Goal: Find specific page/section: Find specific page/section

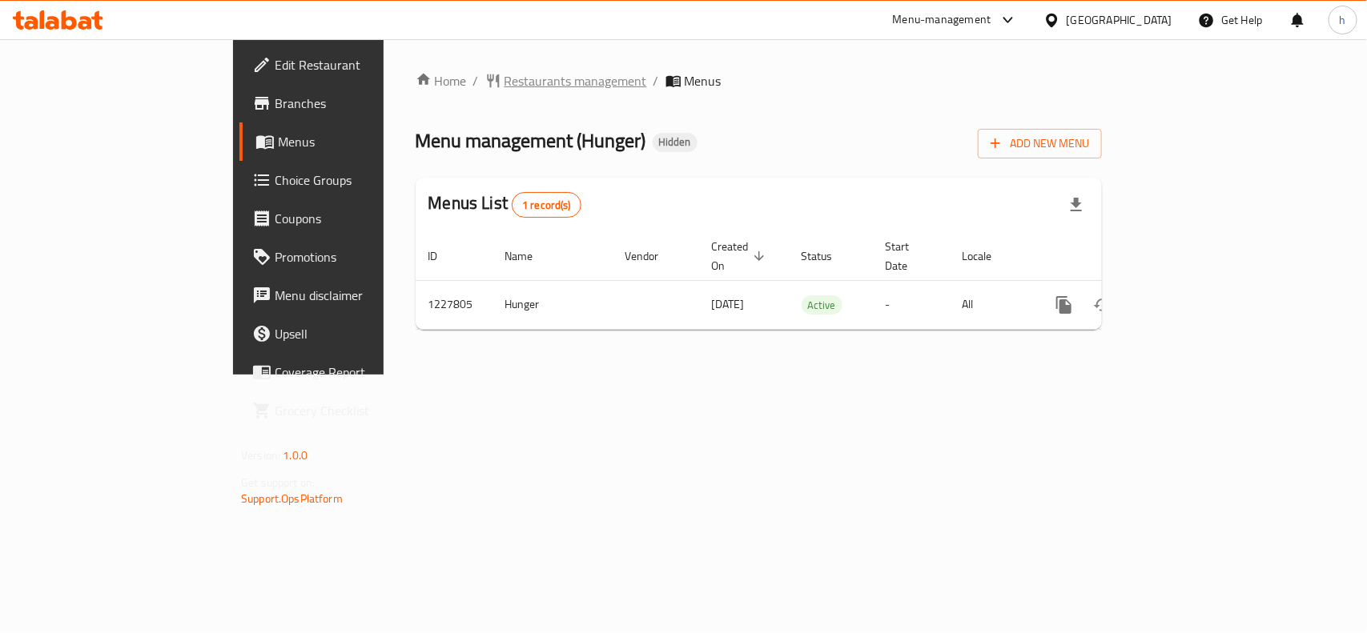
click at [505, 76] on span "Restaurants management" at bounding box center [576, 80] width 143 height 19
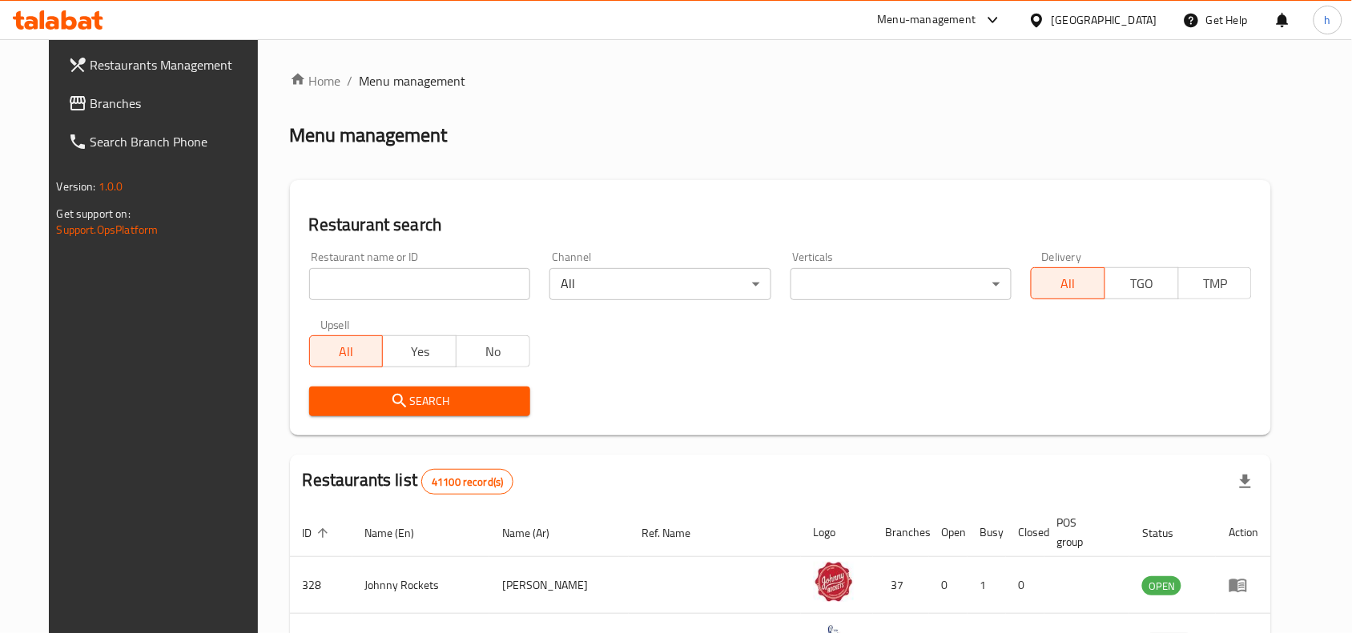
click at [376, 290] on input "search" at bounding box center [419, 284] width 221 height 32
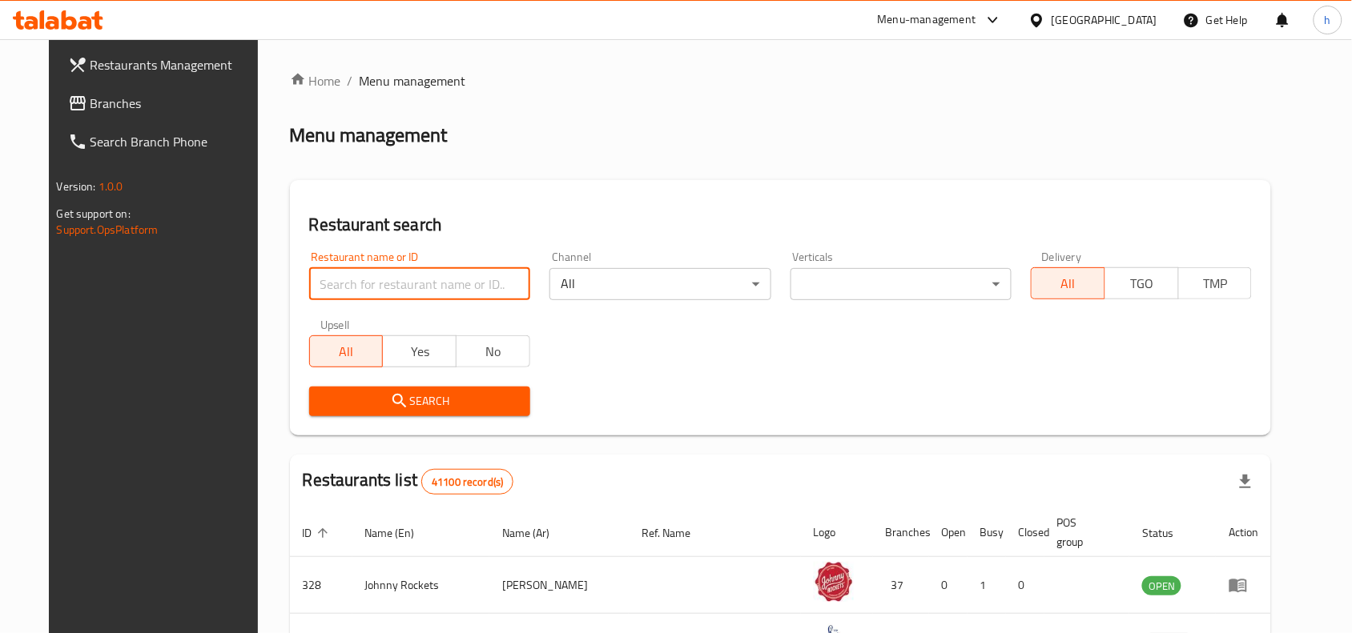
paste input "676229"
type input "676229"
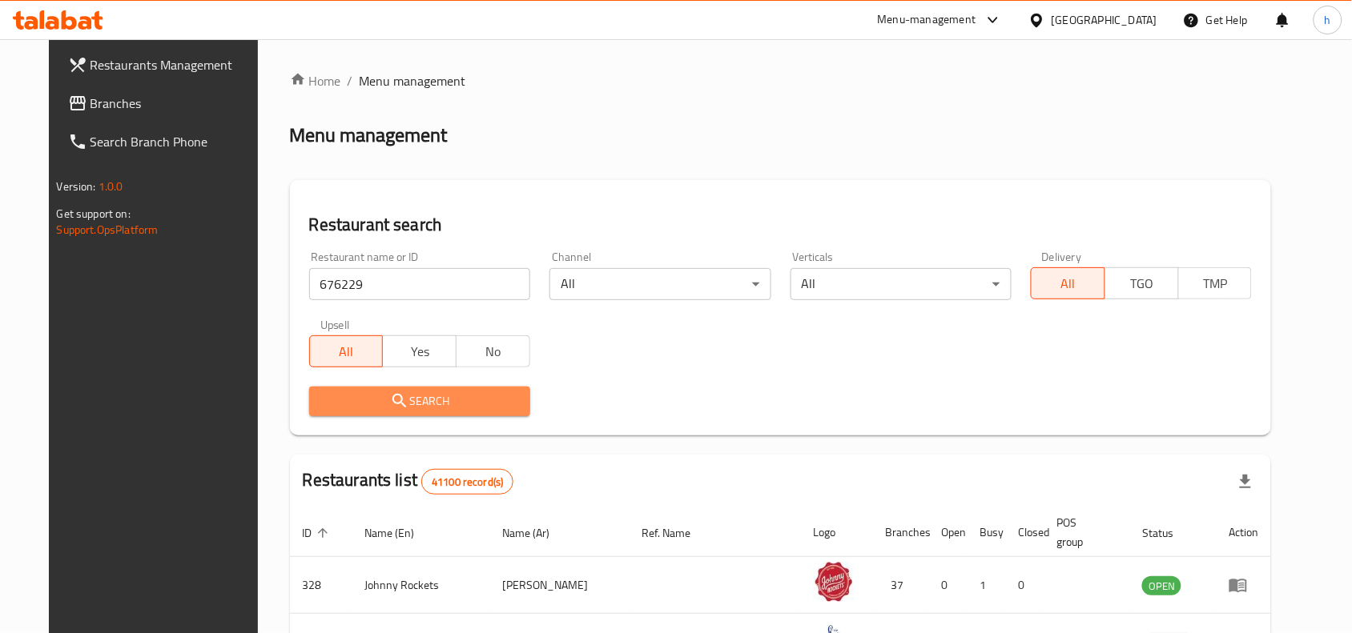
click at [365, 406] on span "Search" at bounding box center [419, 402] width 195 height 20
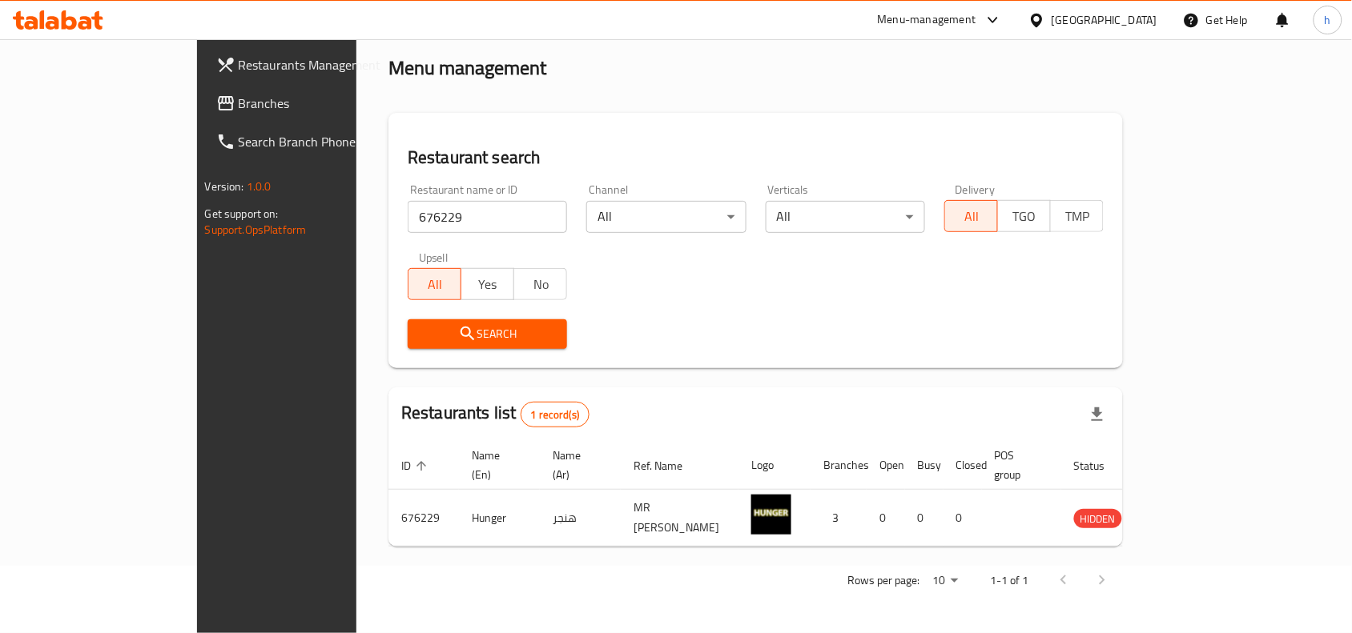
scroll to position [50, 0]
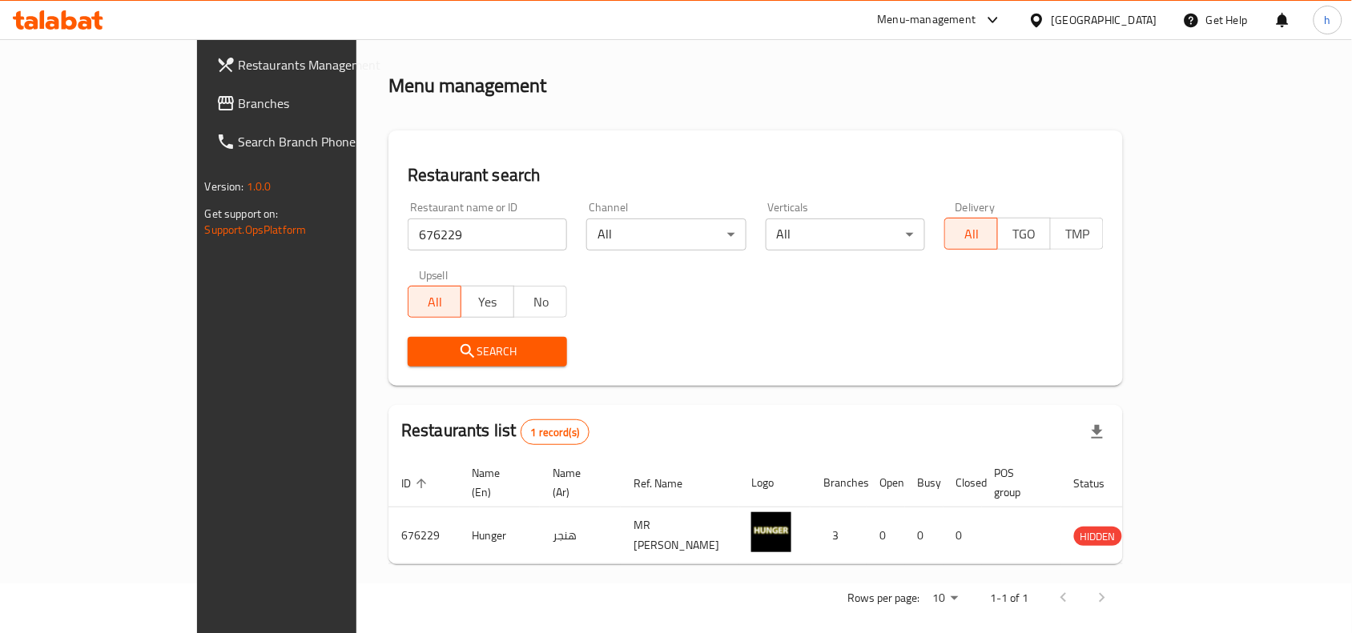
click at [583, 100] on div "Home / Menu management Menu management Restaurant search Restaurant name or ID …" at bounding box center [755, 320] width 734 height 597
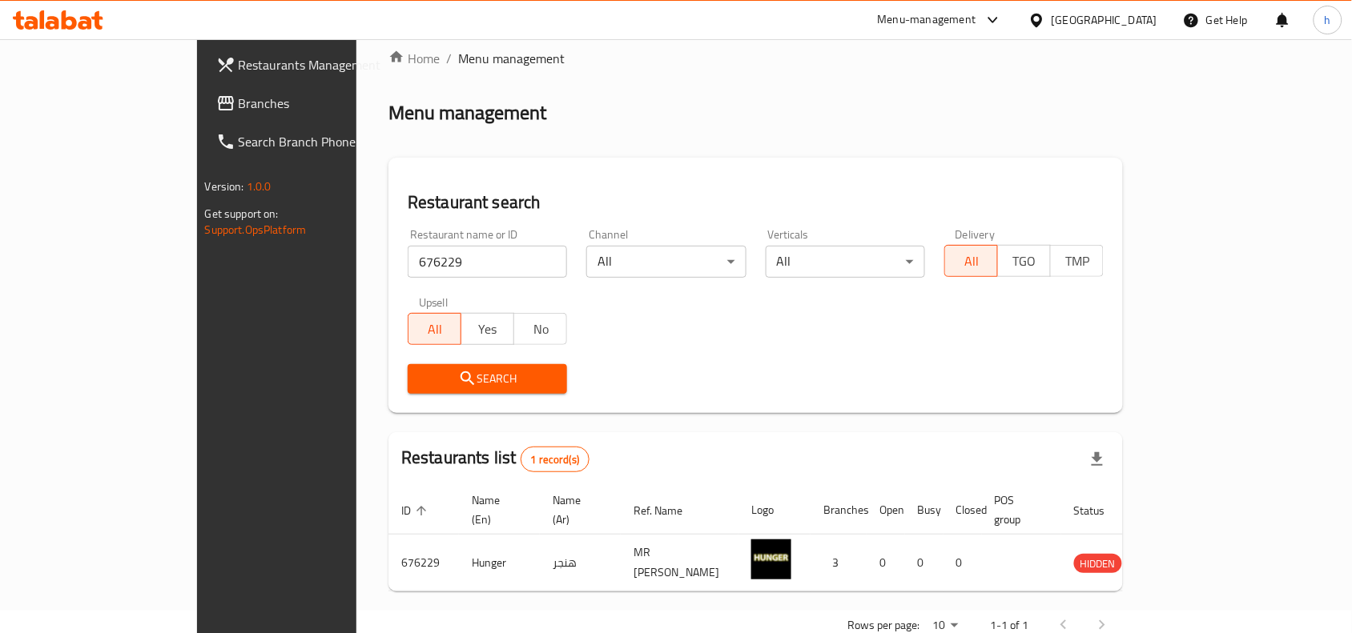
scroll to position [0, 0]
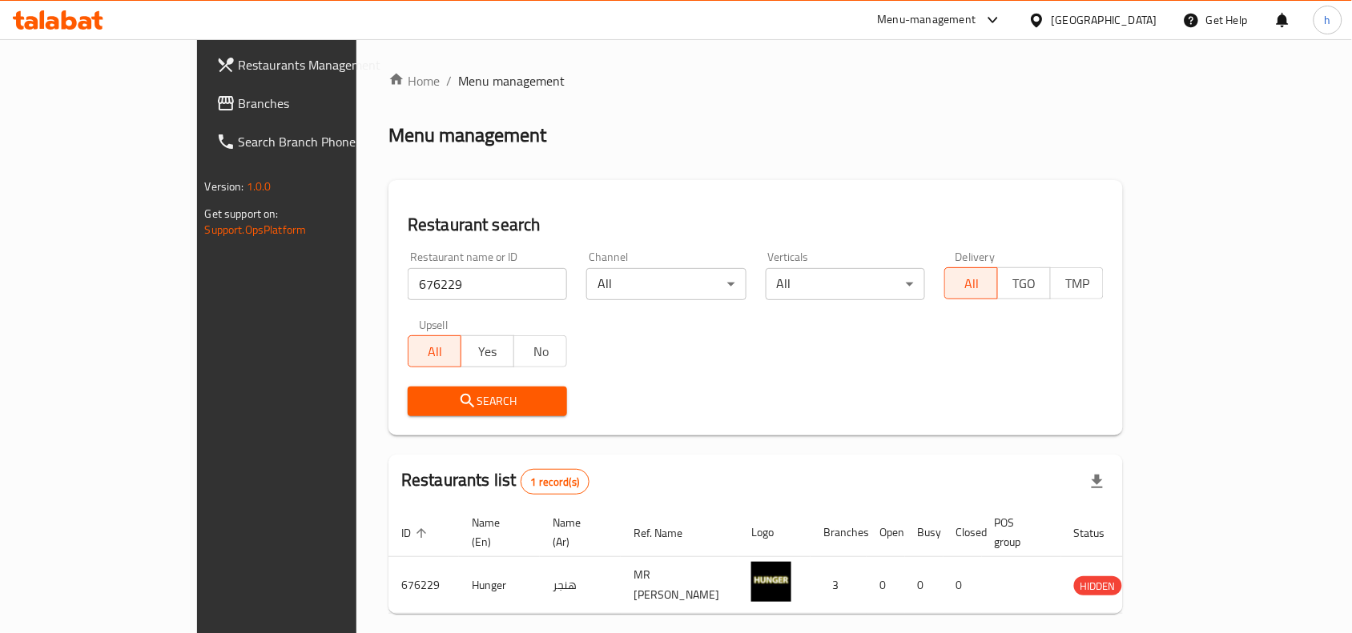
click at [239, 103] on span "Branches" at bounding box center [324, 103] width 171 height 19
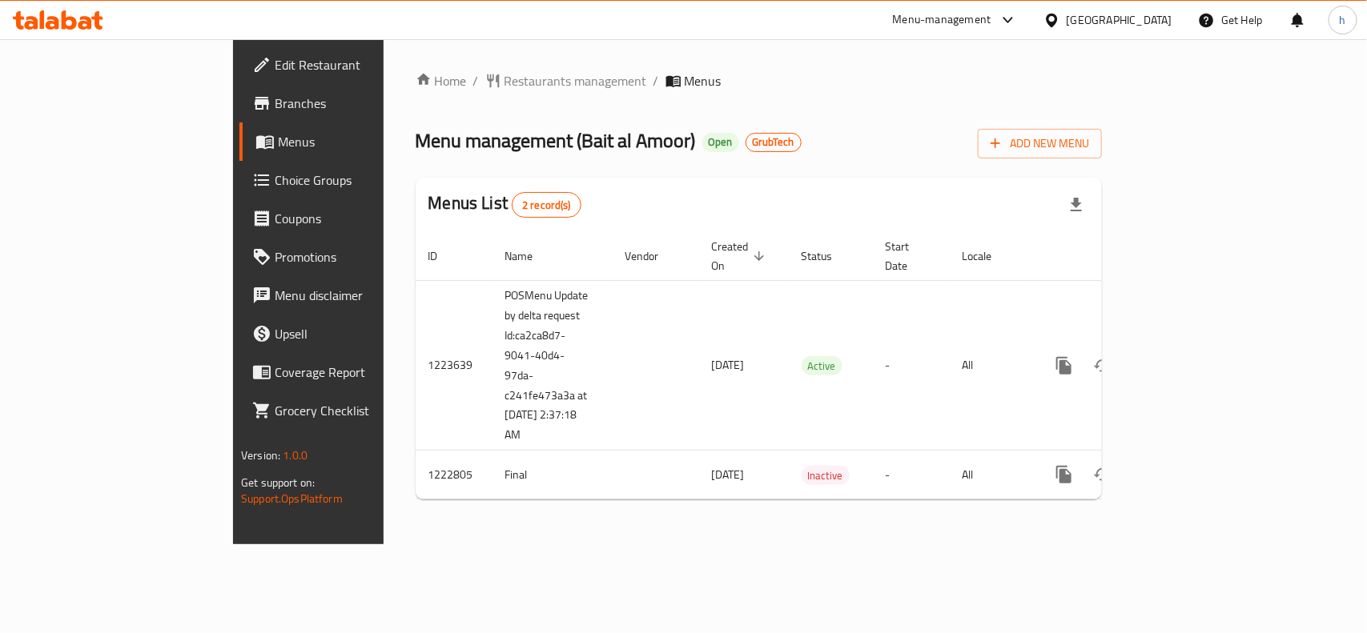
click at [914, 45] on div "Home / Restaurants management / Menus Menu management ( Bait al Amoor ) Open Gr…" at bounding box center [759, 291] width 750 height 505
click at [98, 20] on icon at bounding box center [96, 20] width 11 height 18
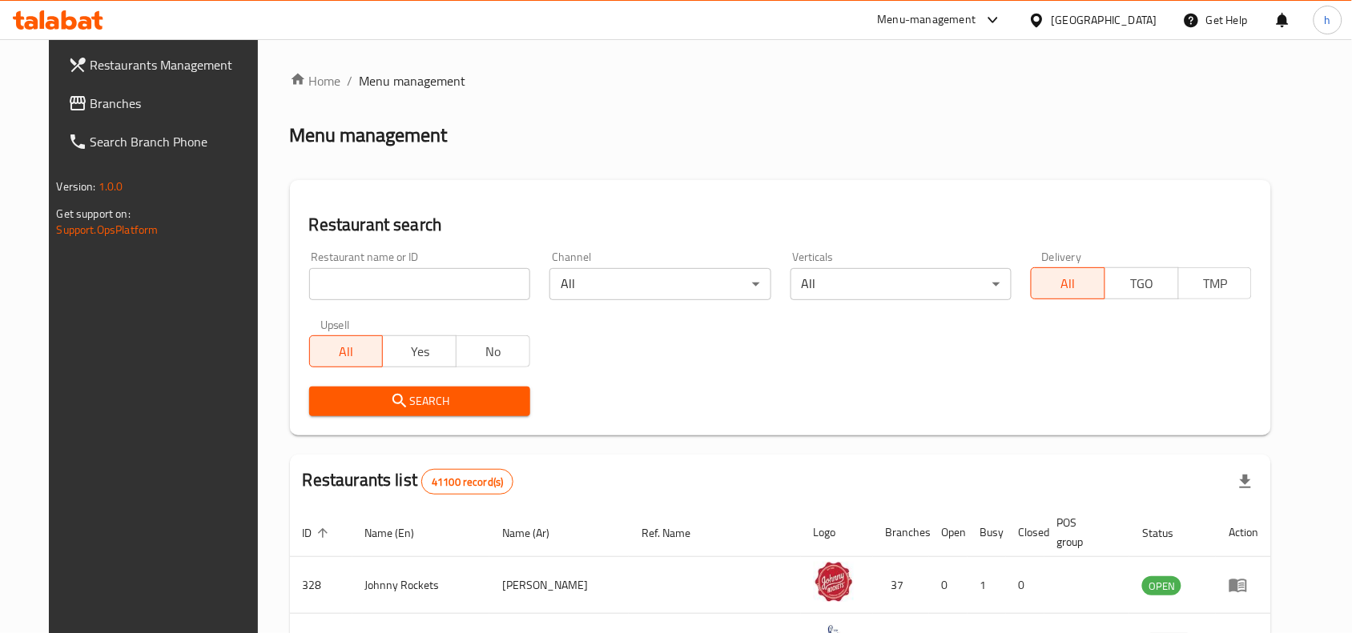
click at [338, 266] on div "Restaurant name or ID Restaurant name or ID" at bounding box center [419, 275] width 221 height 49
click at [86, 121] on link "Branches" at bounding box center [164, 103] width 219 height 38
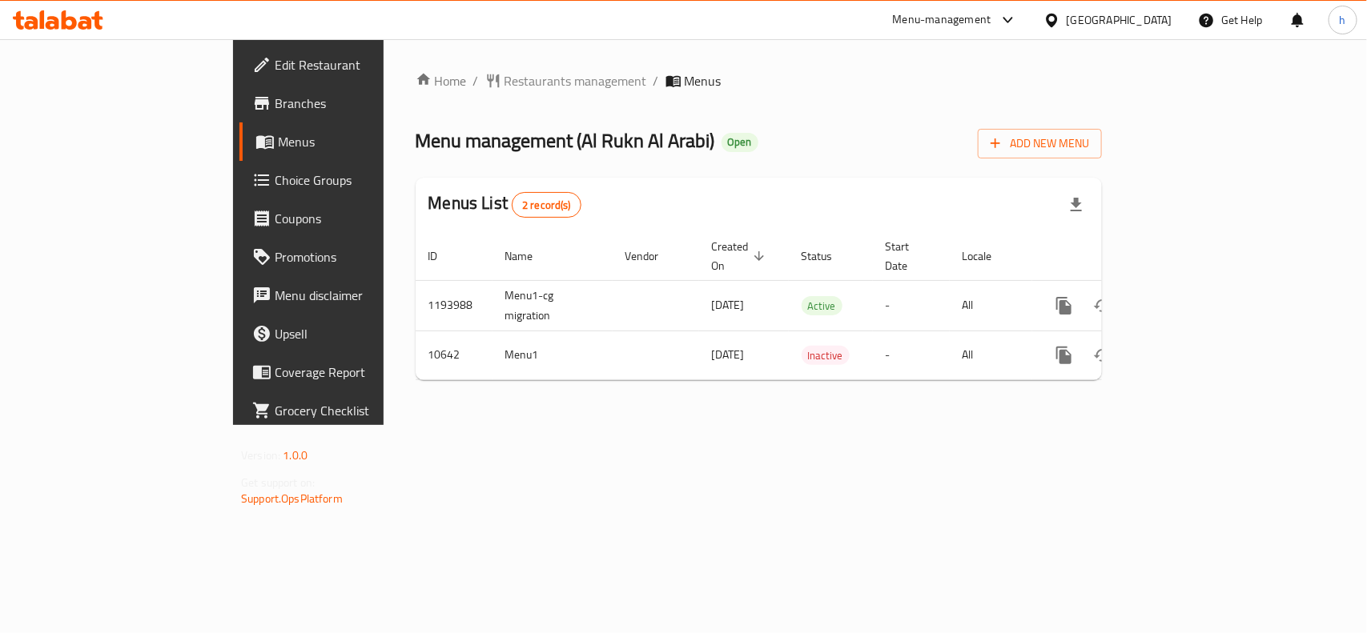
click at [418, 93] on div "Home / Restaurants management / Menus Menu management ( Al Rukn Al Arabi ) Open…" at bounding box center [759, 232] width 686 height 322
click at [505, 81] on span "Restaurants management" at bounding box center [576, 80] width 143 height 19
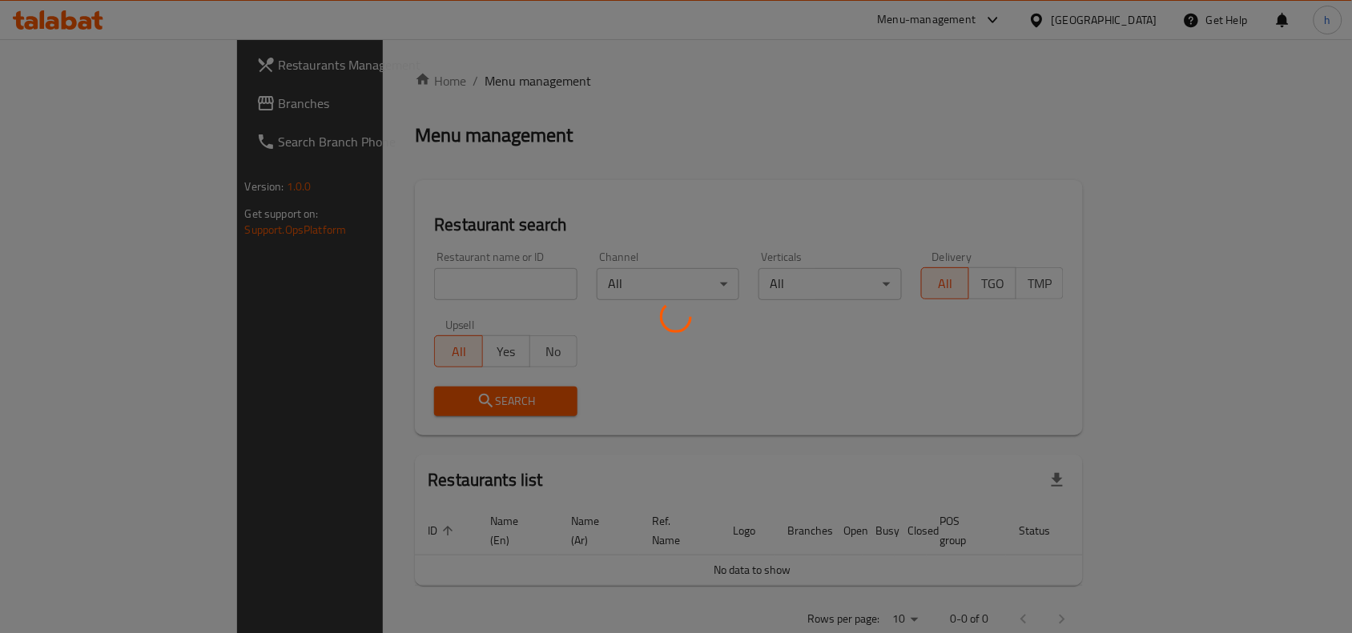
click at [379, 281] on div at bounding box center [676, 316] width 1352 height 633
click at [565, 194] on div at bounding box center [676, 316] width 1352 height 633
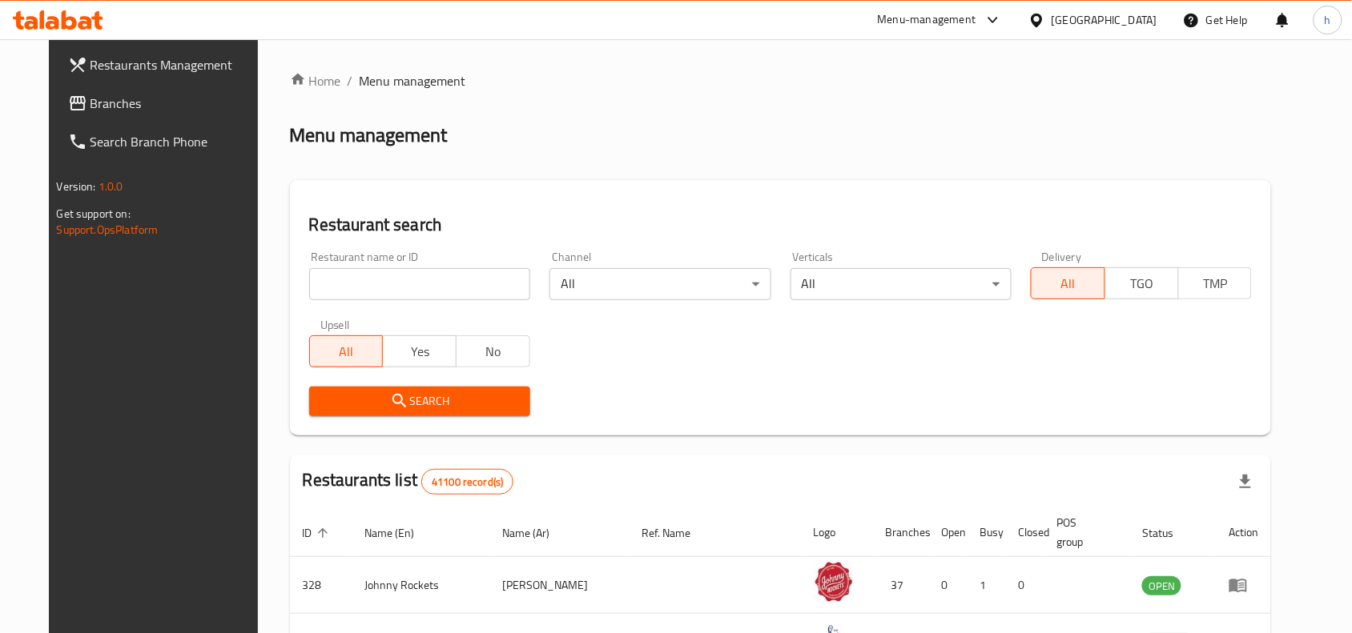
click at [344, 295] on input "search" at bounding box center [419, 284] width 221 height 32
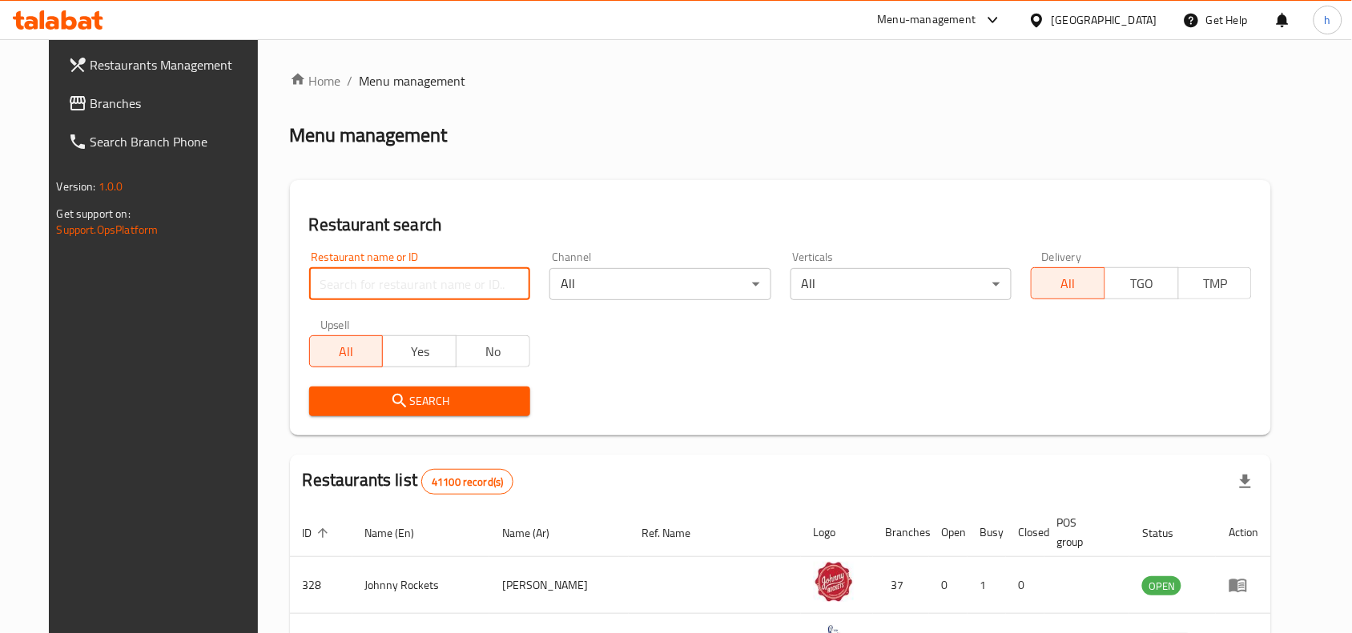
paste input "39238"
type input "39238"
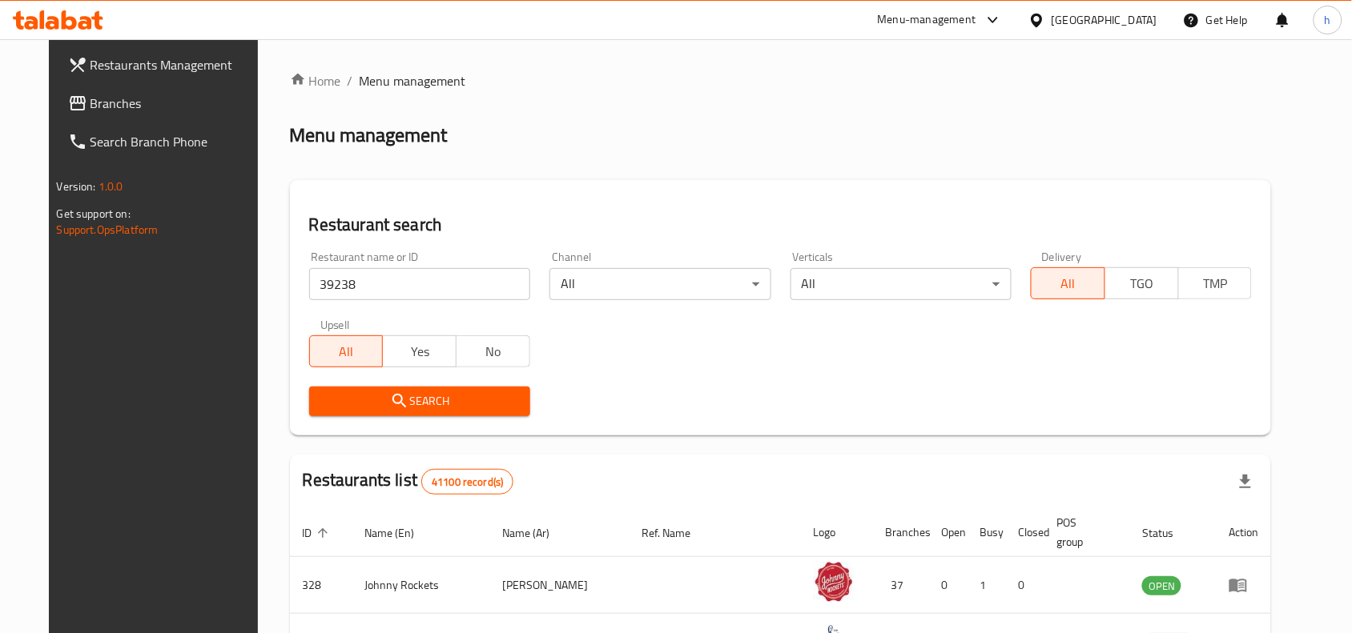
click at [325, 414] on button "Search" at bounding box center [419, 402] width 221 height 30
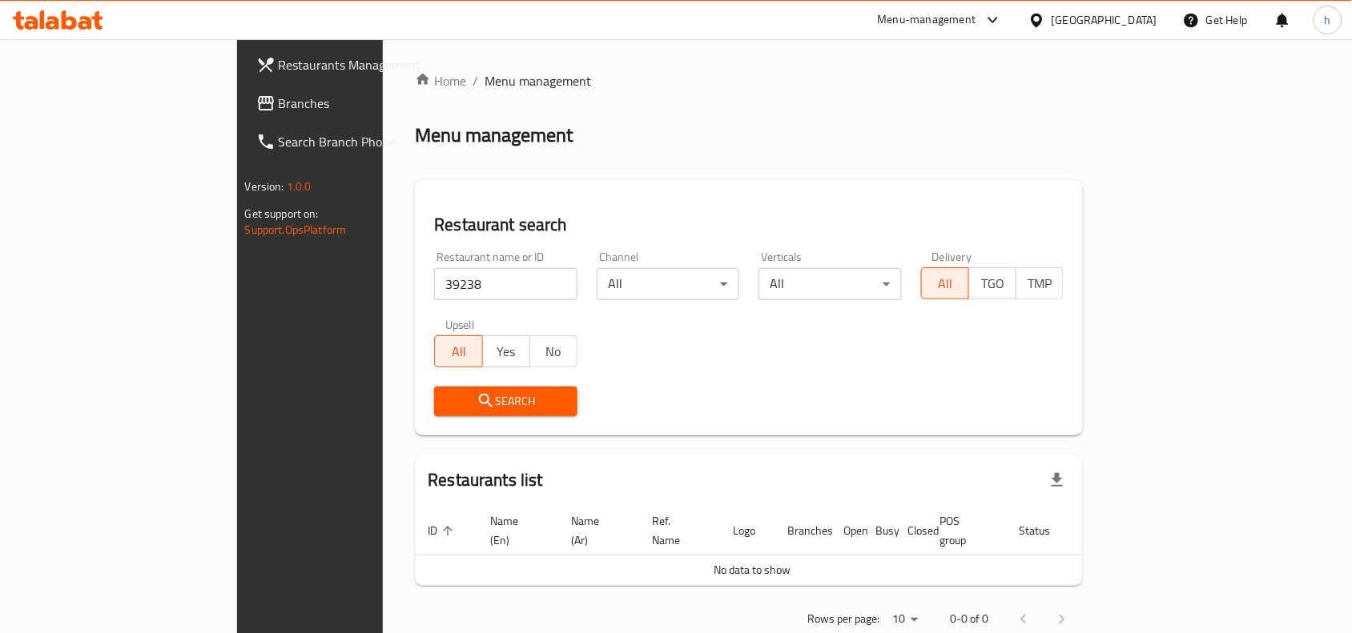
click at [279, 112] on span "Branches" at bounding box center [364, 103] width 171 height 19
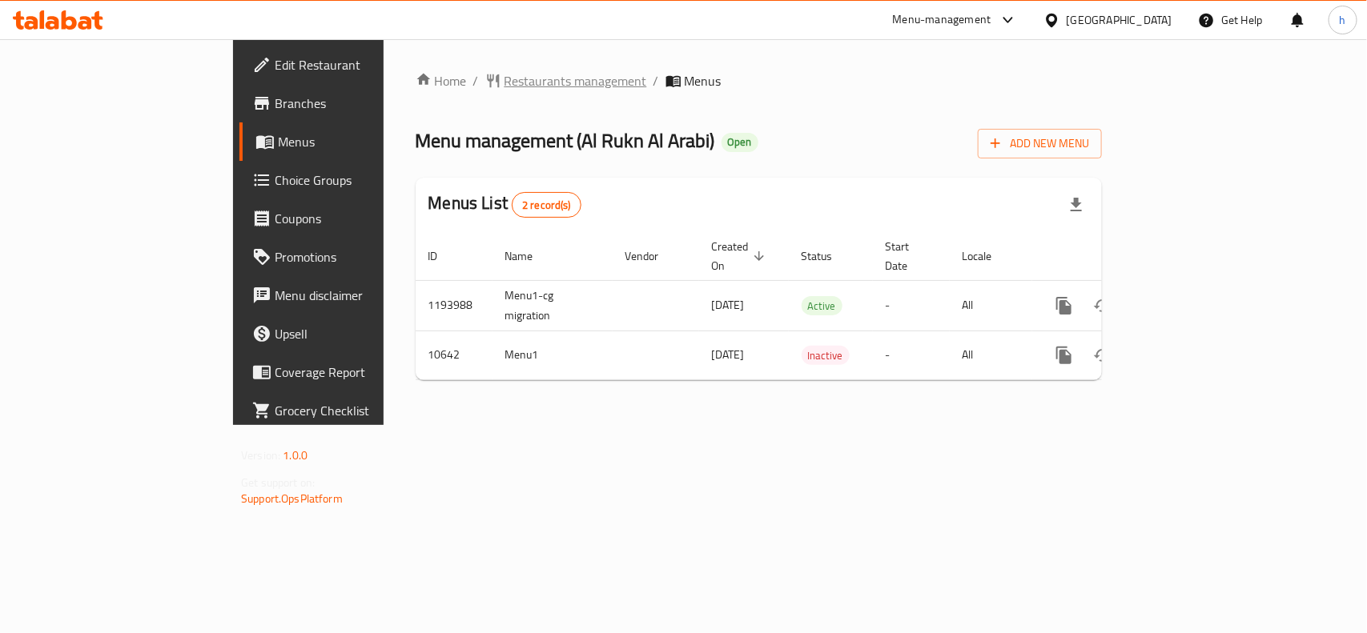
click at [505, 73] on span "Restaurants management" at bounding box center [576, 80] width 143 height 19
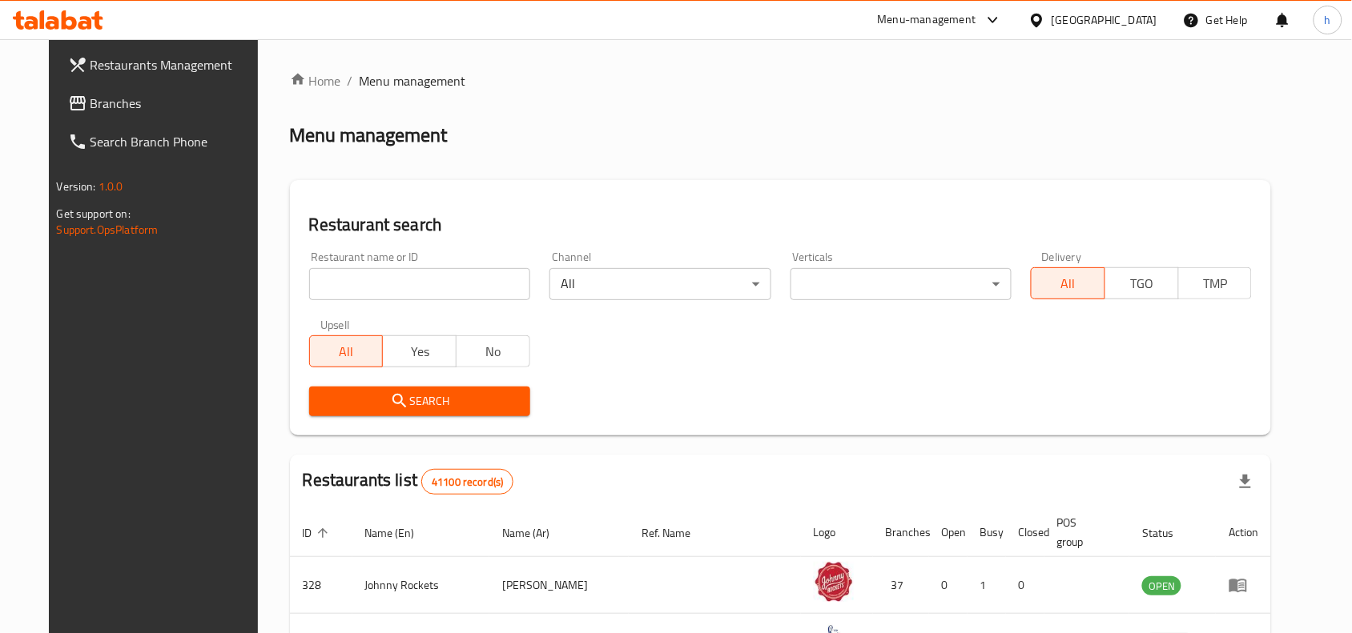
click at [388, 270] on input "search" at bounding box center [419, 284] width 221 height 32
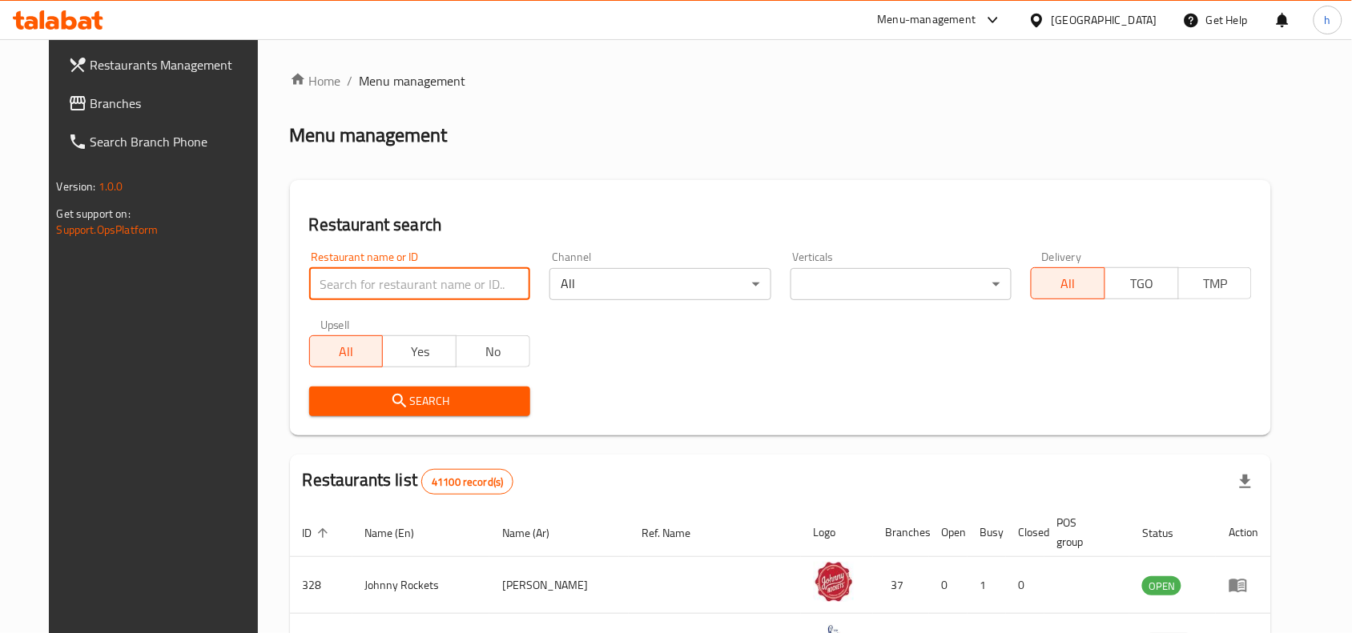
paste input "6574"
type input "6574"
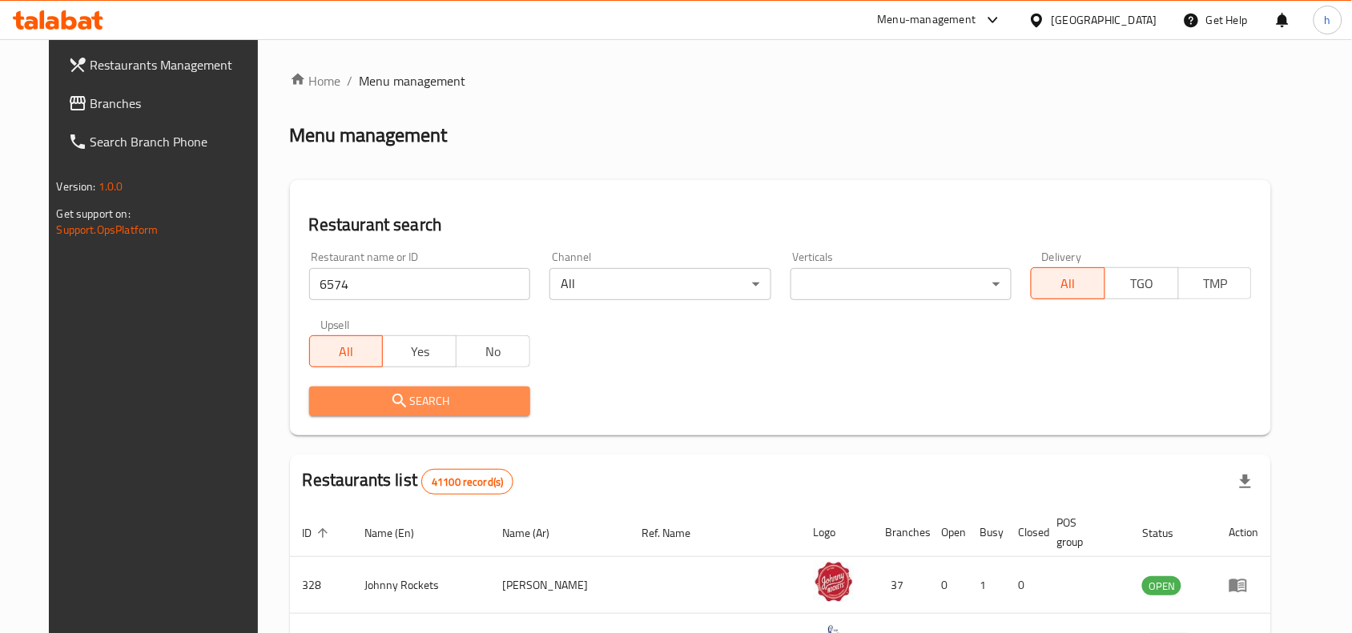
click at [344, 390] on button "Search" at bounding box center [419, 402] width 221 height 30
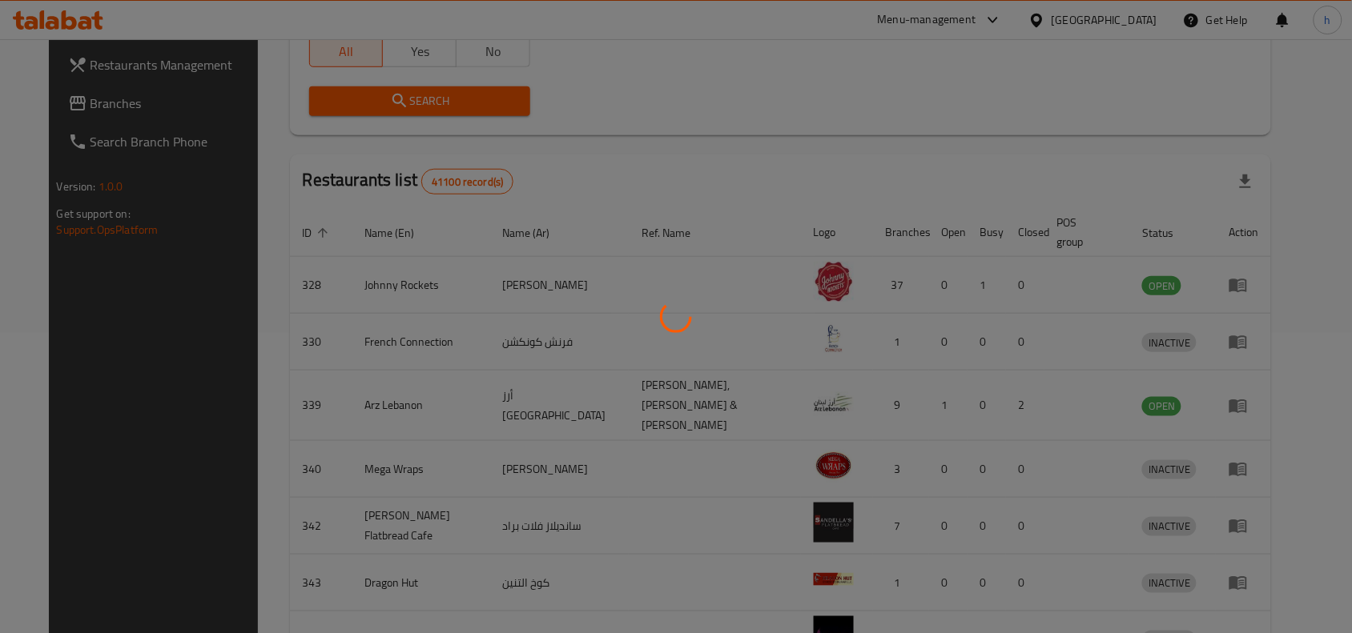
scroll to position [50, 0]
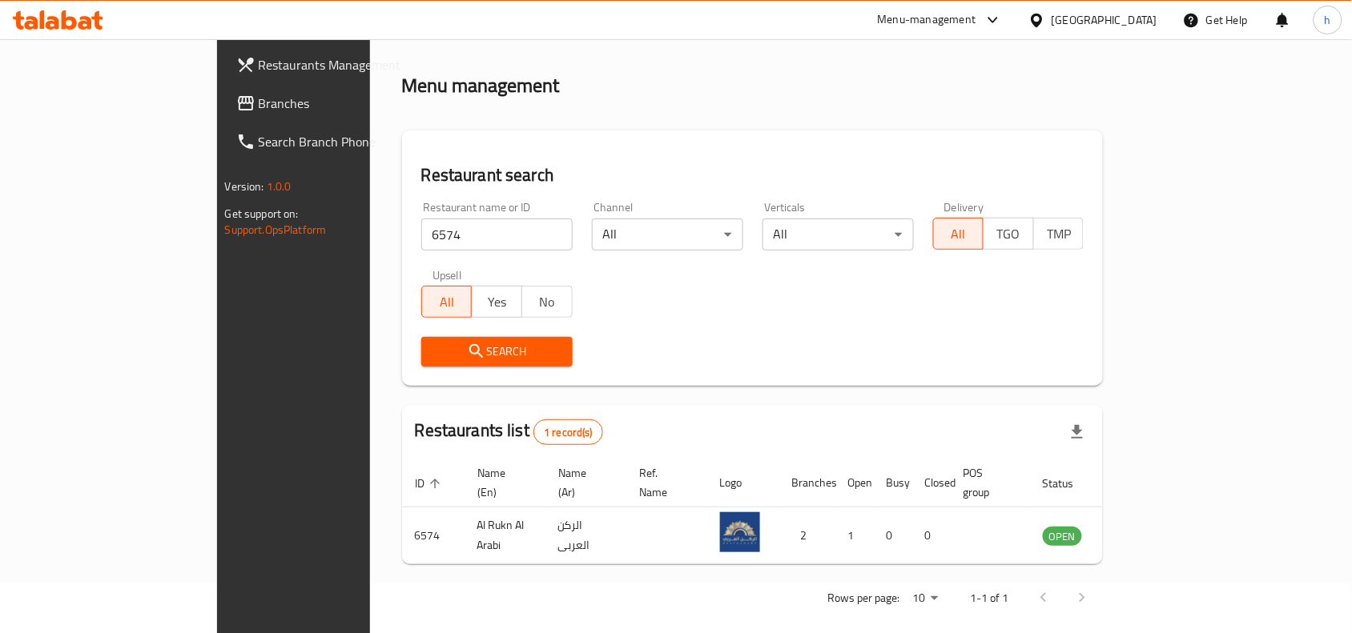
click at [1117, 18] on div "[GEOGRAPHIC_DATA]" at bounding box center [1105, 20] width 106 height 18
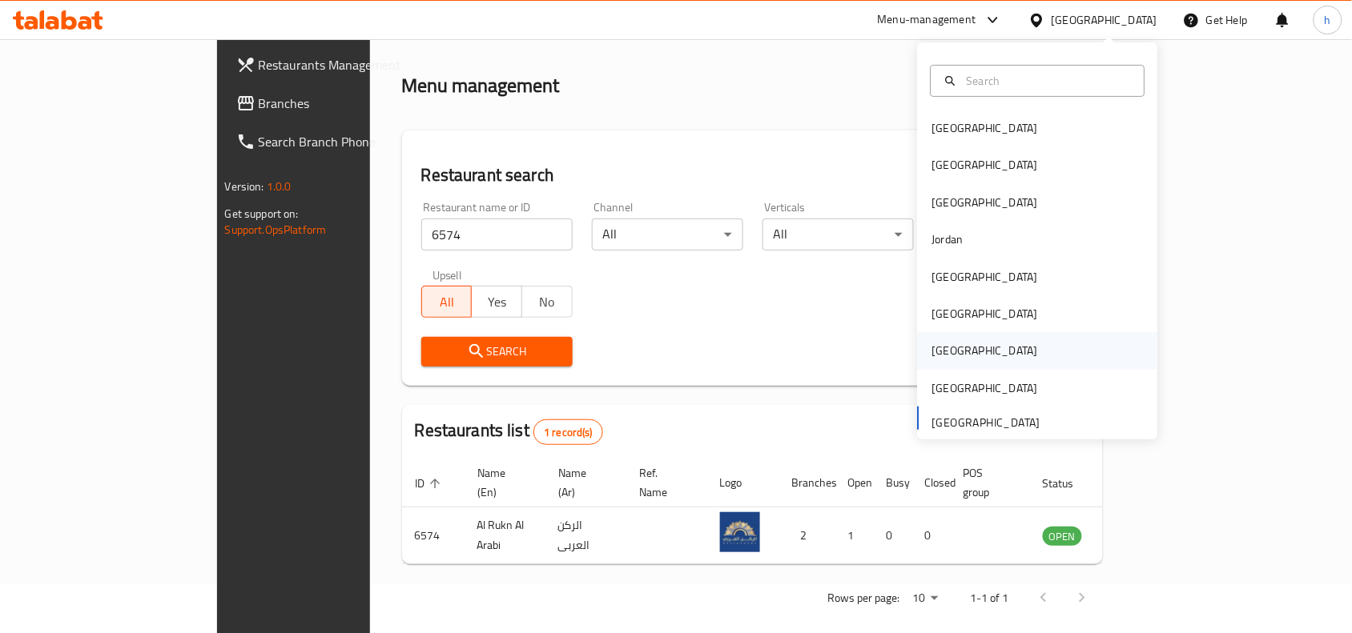
click at [932, 347] on div "[GEOGRAPHIC_DATA]" at bounding box center [985, 351] width 106 height 18
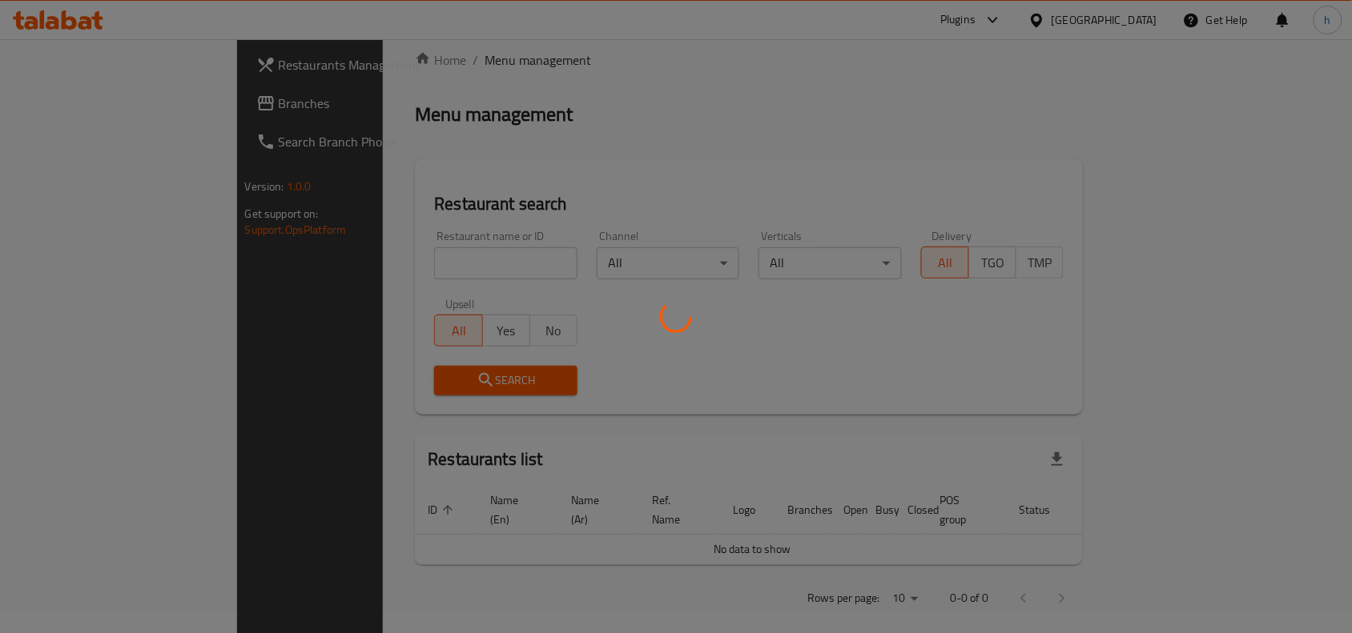
scroll to position [50, 0]
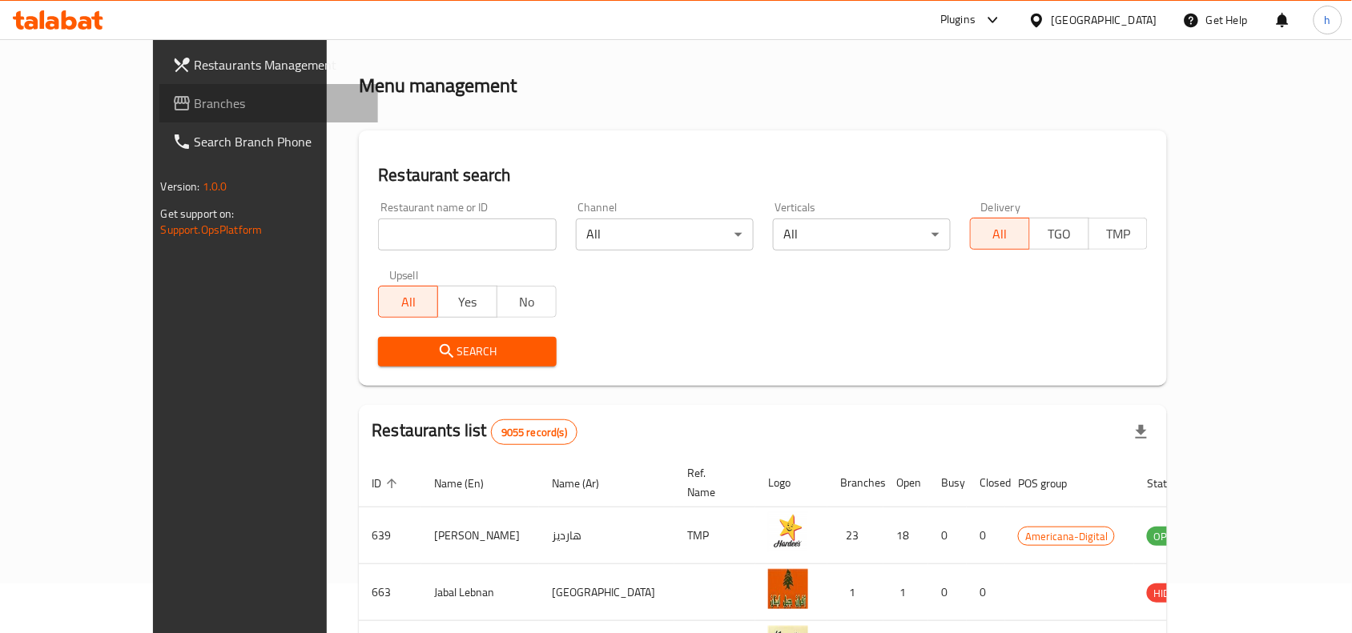
click at [195, 98] on span "Branches" at bounding box center [280, 103] width 171 height 19
